Goal: Check status

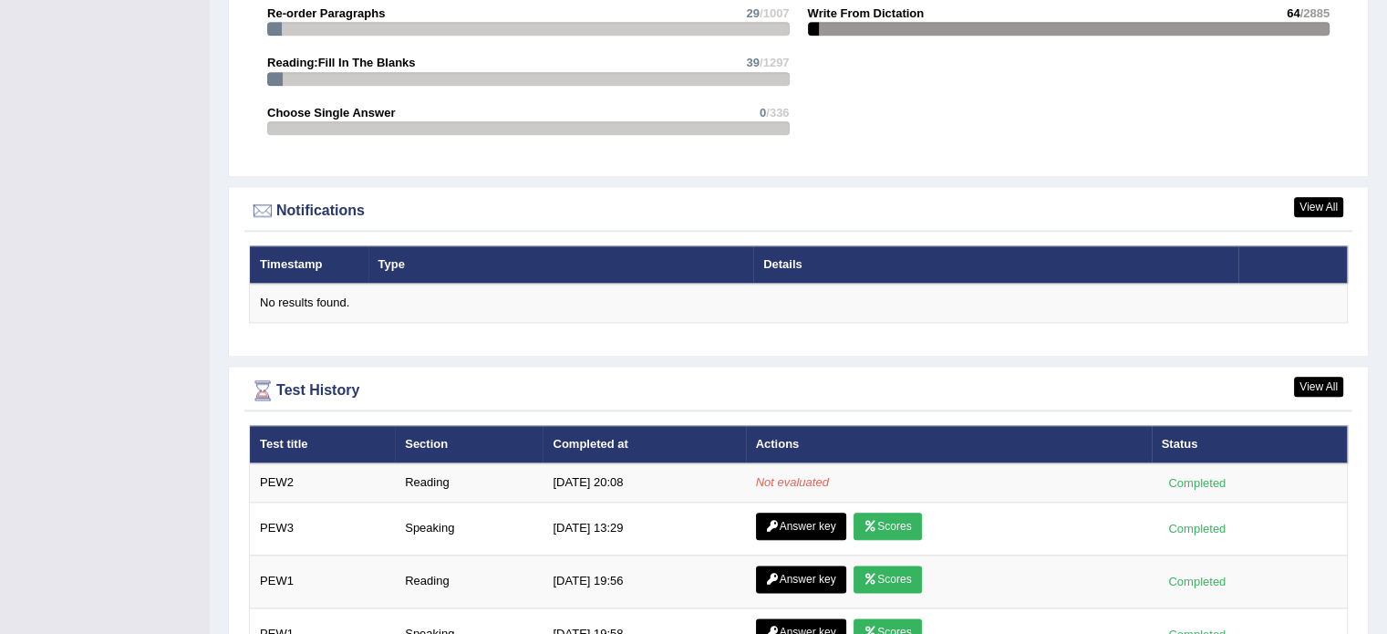
scroll to position [2207, 0]
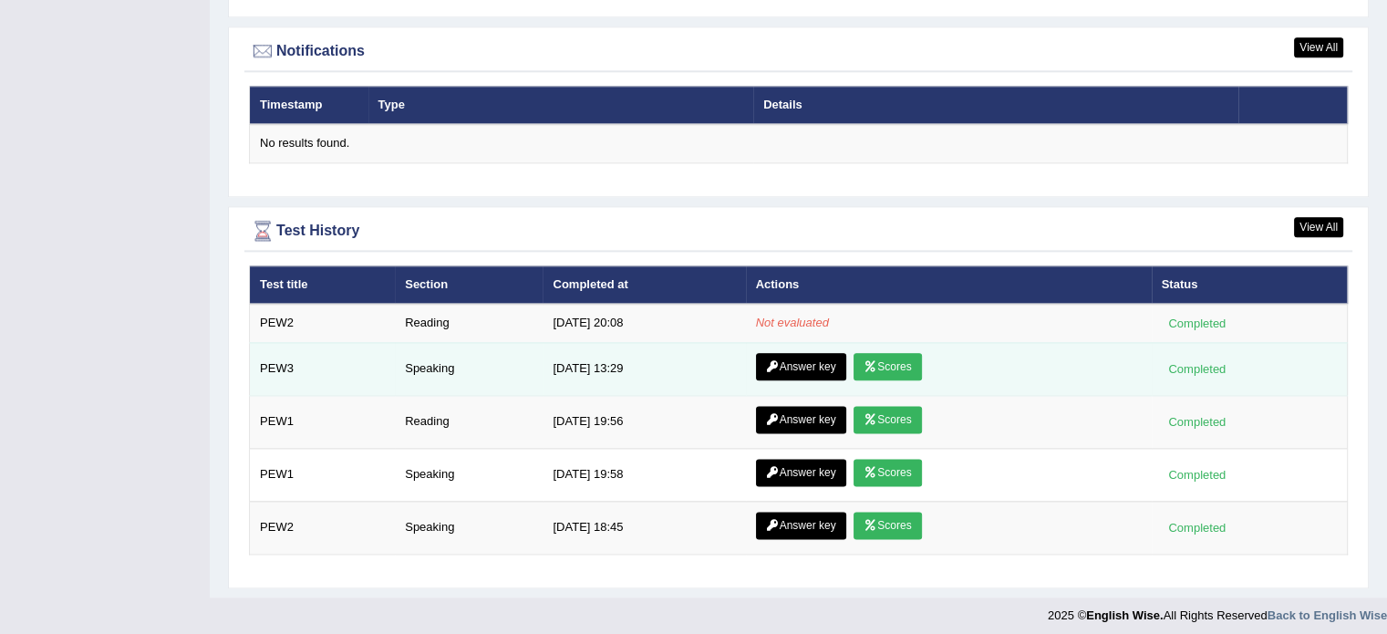
click at [887, 361] on link "Scores" at bounding box center [888, 366] width 68 height 27
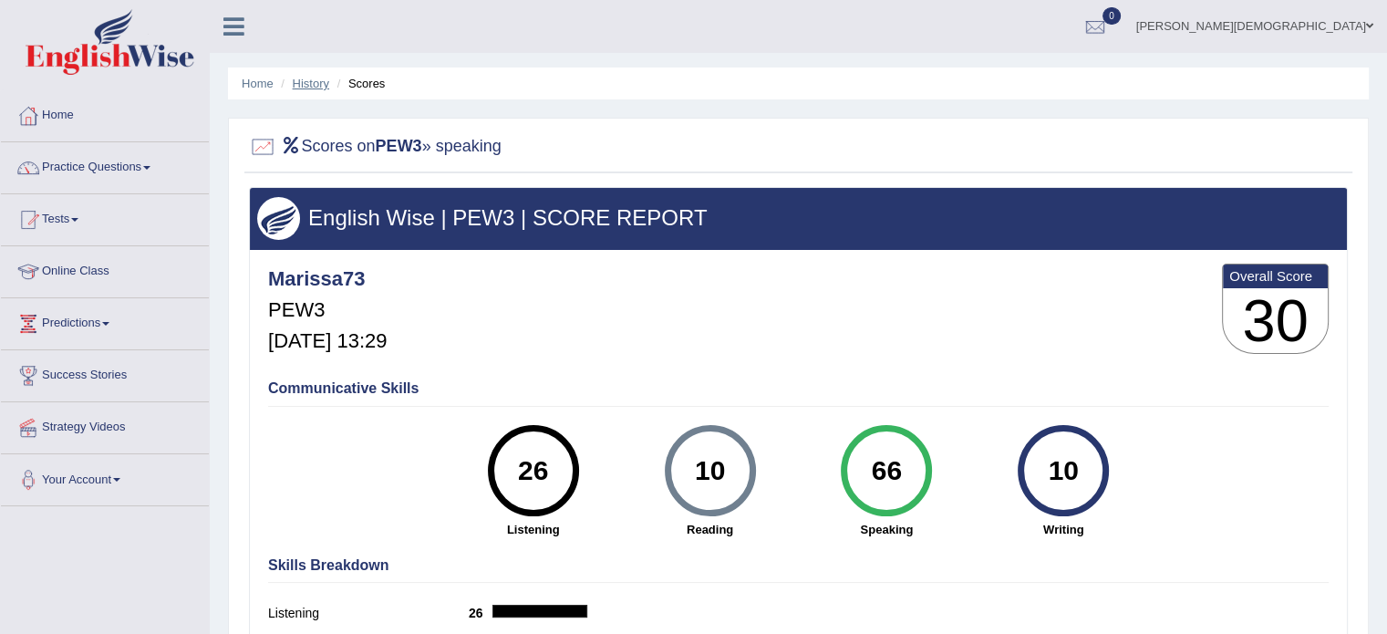
click at [311, 84] on link "History" at bounding box center [311, 84] width 36 height 14
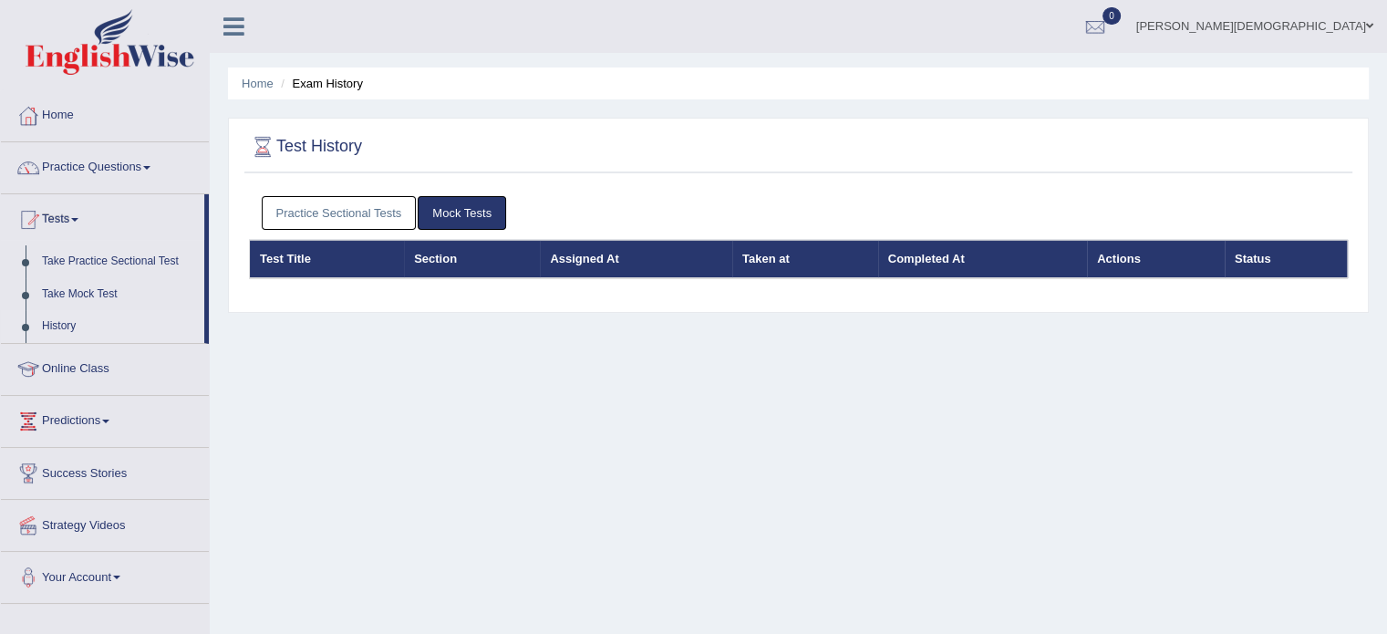
click at [468, 214] on link "Mock Tests" at bounding box center [462, 213] width 88 height 34
click at [339, 207] on link "Practice Sectional Tests" at bounding box center [339, 213] width 155 height 34
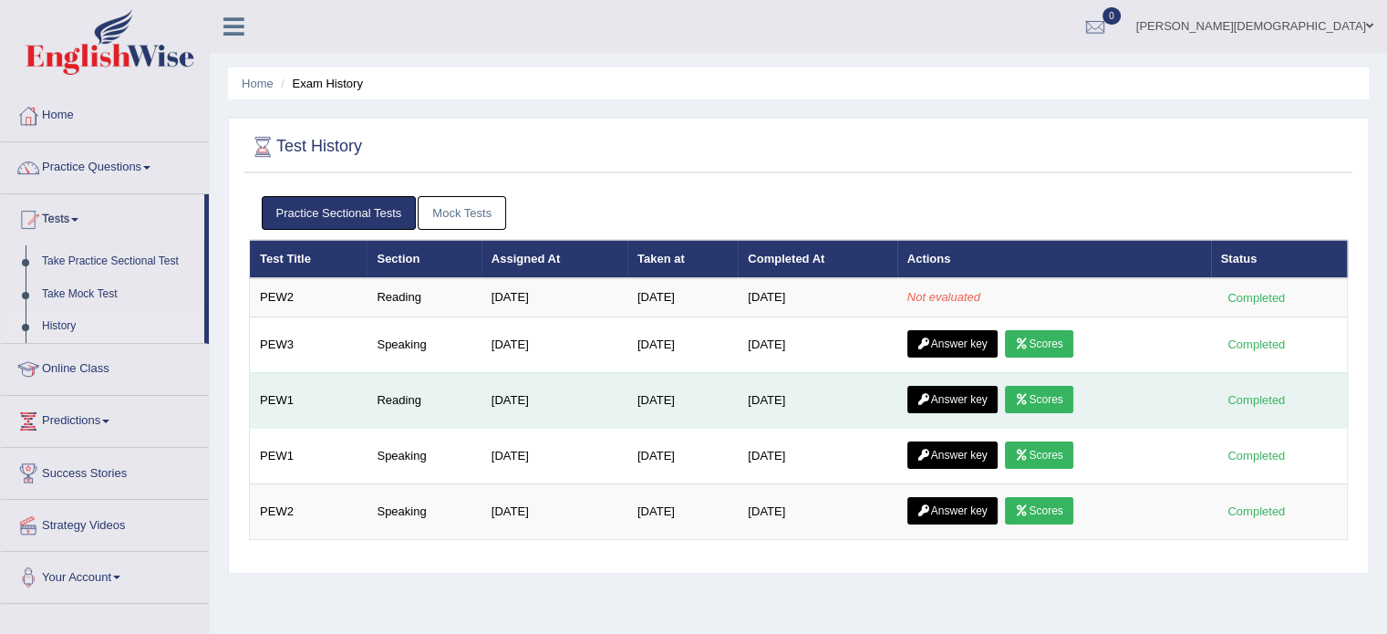
click at [1054, 393] on link "Scores" at bounding box center [1039, 399] width 68 height 27
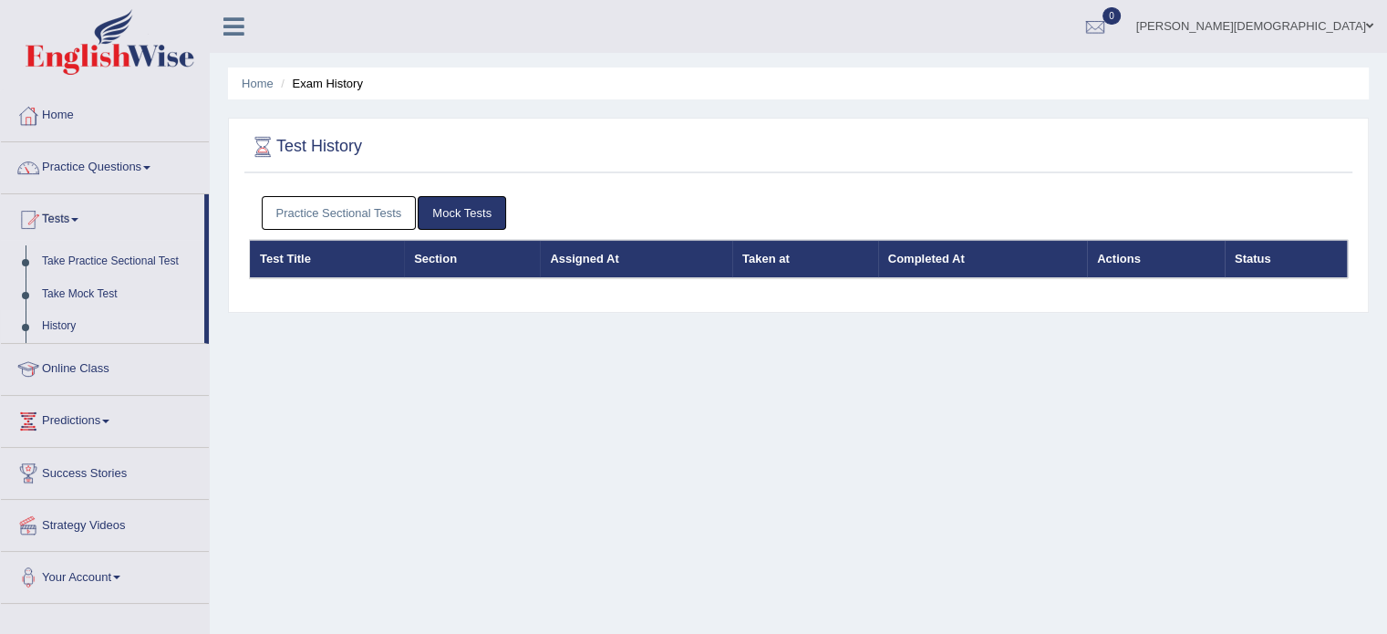
click at [371, 208] on link "Practice Sectional Tests" at bounding box center [339, 213] width 155 height 34
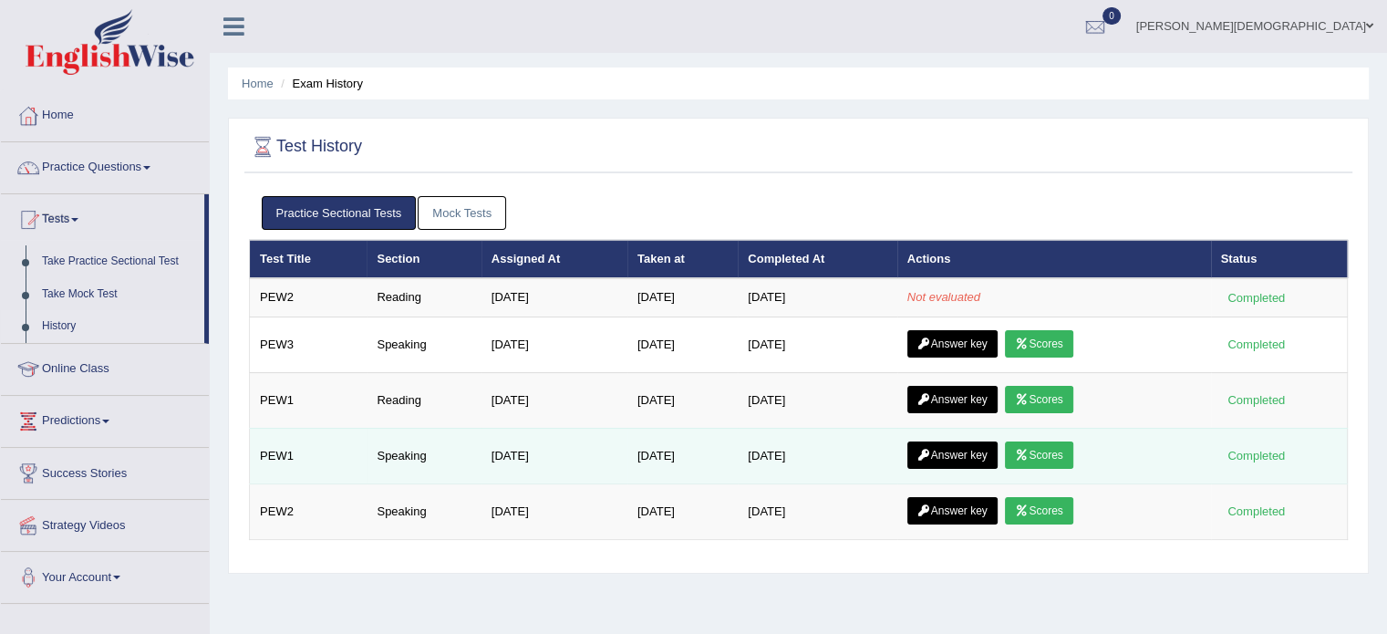
click at [1052, 453] on link "Scores" at bounding box center [1039, 454] width 68 height 27
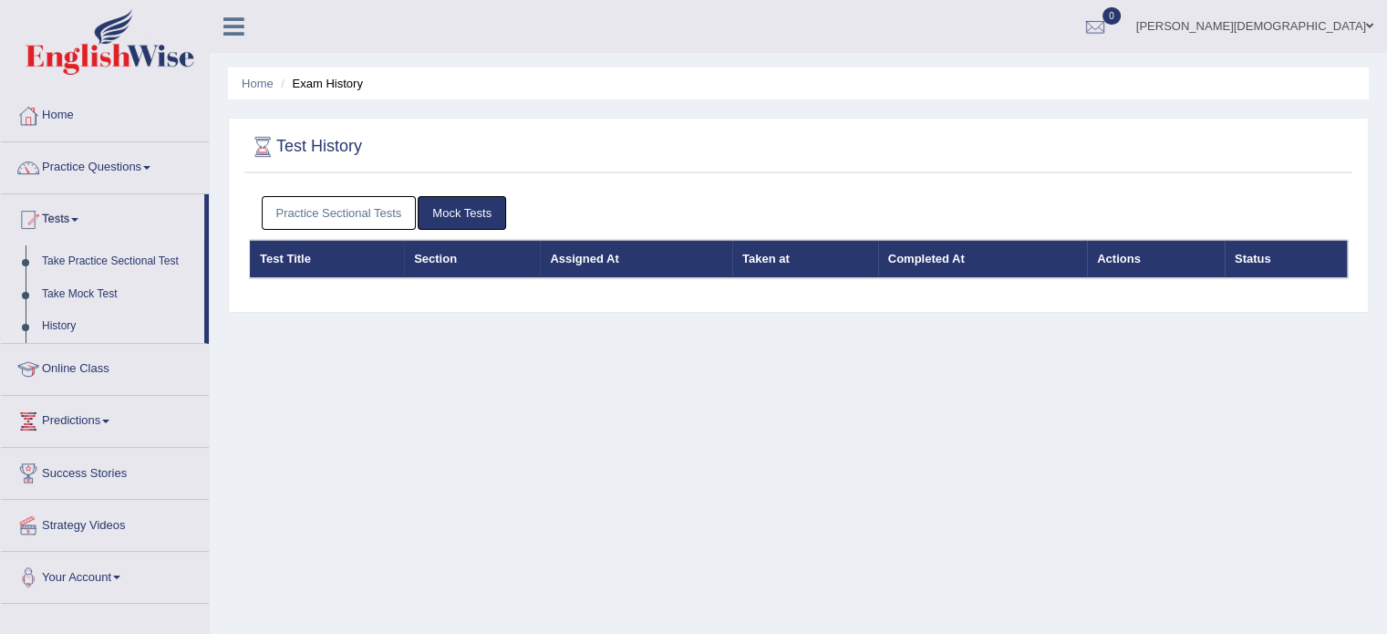
click at [379, 208] on link "Practice Sectional Tests" at bounding box center [339, 213] width 155 height 34
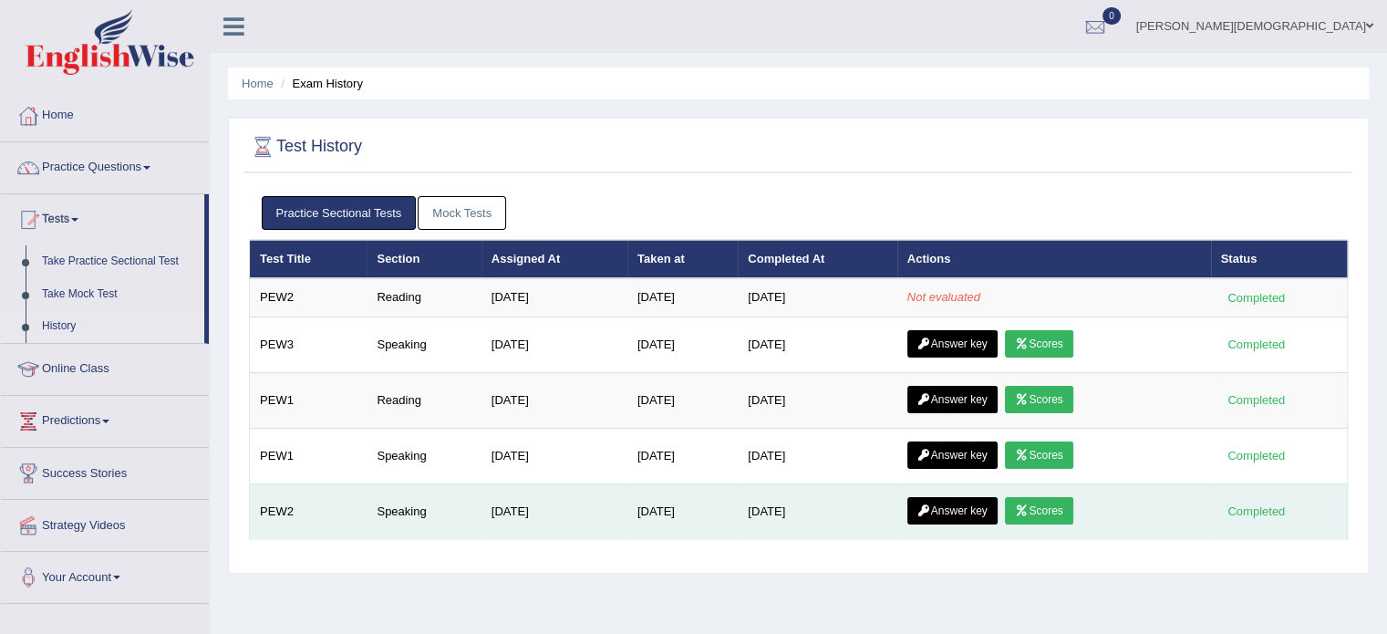
click at [1047, 511] on link "Scores" at bounding box center [1039, 510] width 68 height 27
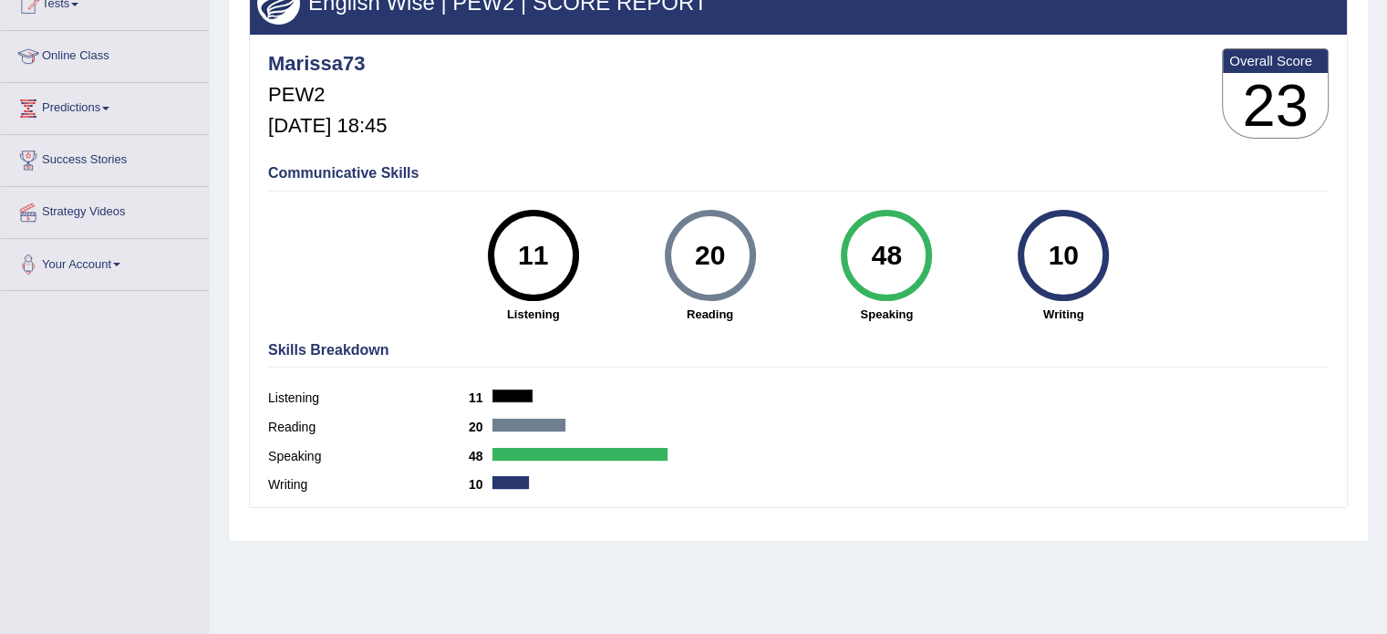
scroll to position [219, 0]
